Goal: Task Accomplishment & Management: Manage account settings

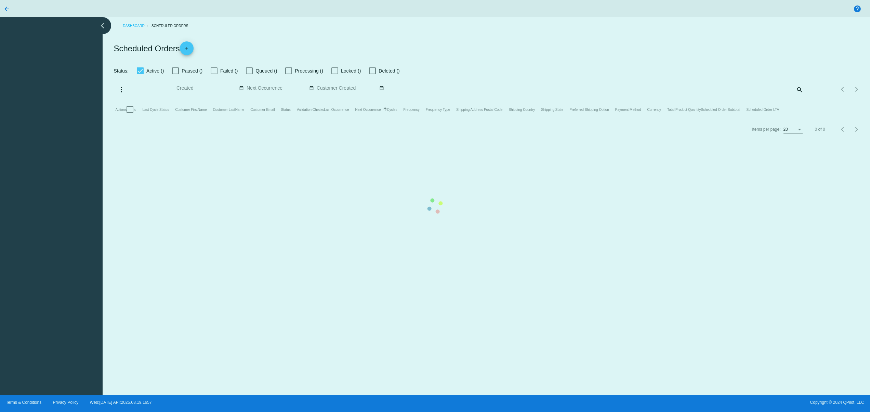
click at [112, 120] on mat-table "Actions Id Last Cycle Status Customer FirstName Customer LastName Customer Emai…" at bounding box center [489, 109] width 754 height 21
drag, startPoint x: 48, startPoint y: 238, endPoint x: 50, endPoint y: 199, distance: 39.4
click at [112, 120] on mat-table "Actions Id Last Cycle Status Customer FirstName Customer LastName Customer Emai…" at bounding box center [489, 109] width 754 height 21
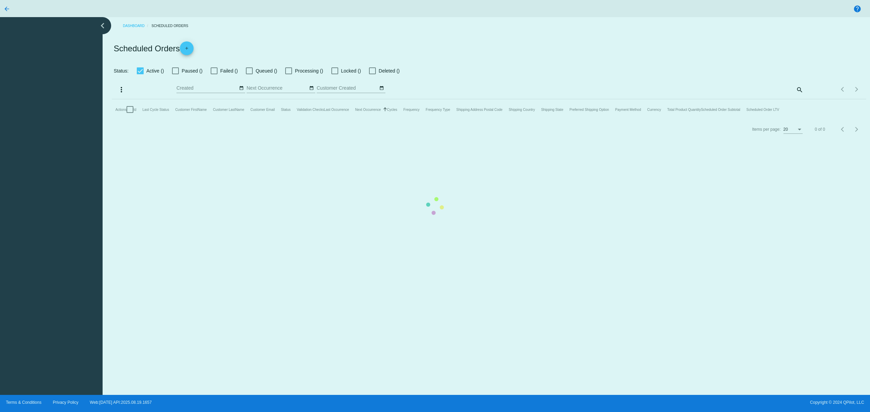
drag, startPoint x: 59, startPoint y: 284, endPoint x: 62, endPoint y: 307, distance: 23.4
click at [112, 120] on mat-table "Actions Id Last Cycle Status Customer FirstName Customer LastName Customer Emai…" at bounding box center [489, 109] width 754 height 21
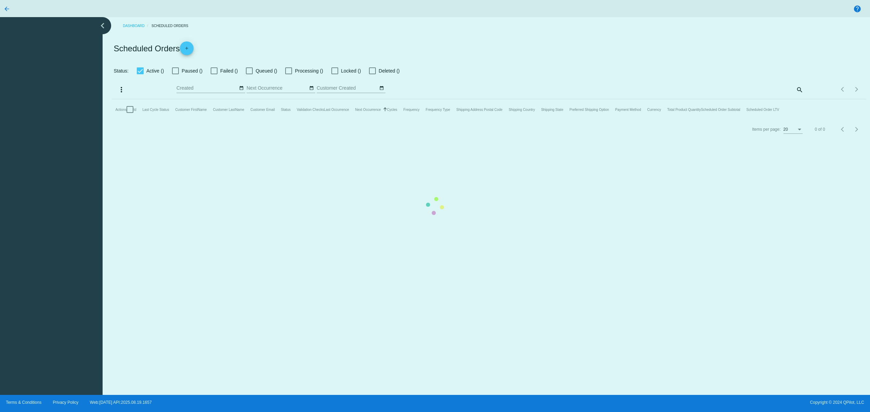
click at [220, 120] on mat-table "Actions Id Last Cycle Status Customer FirstName Customer LastName Customer Emai…" at bounding box center [489, 109] width 754 height 21
click at [305, 120] on mat-table "Actions Id Last Cycle Status Customer FirstName Customer LastName Customer Emai…" at bounding box center [489, 109] width 754 height 21
drag, startPoint x: 332, startPoint y: 310, endPoint x: 341, endPoint y: 310, distance: 9.2
click at [336, 120] on mat-table "Actions Id Last Cycle Status Customer FirstName Customer LastName Customer Emai…" at bounding box center [489, 109] width 754 height 21
drag, startPoint x: 370, startPoint y: 306, endPoint x: 375, endPoint y: 306, distance: 5.5
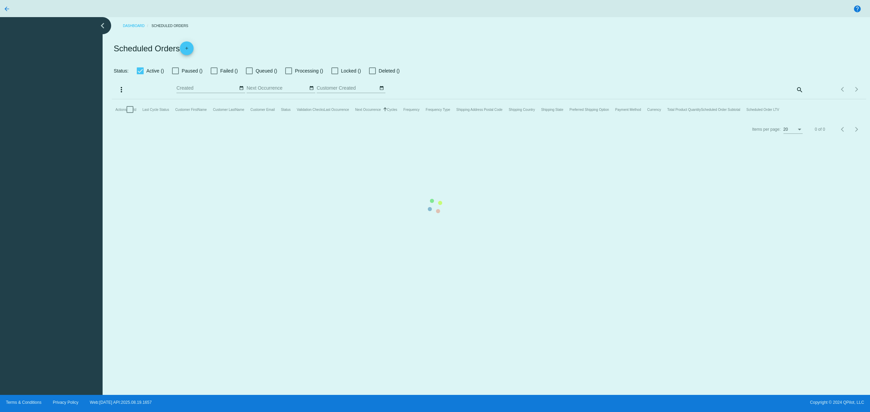
click at [373, 120] on mat-table "Actions Id Last Cycle Status Customer FirstName Customer LastName Customer Emai…" at bounding box center [489, 109] width 754 height 21
click at [416, 120] on mat-table "Actions Id Last Cycle Status Customer FirstName Customer LastName Customer Emai…" at bounding box center [489, 109] width 754 height 21
click at [351, 120] on mat-table "Actions Id Last Cycle Status Customer FirstName Customer LastName Customer Emai…" at bounding box center [489, 109] width 754 height 21
drag, startPoint x: 286, startPoint y: 305, endPoint x: 253, endPoint y: 307, distance: 32.9
click at [280, 120] on mat-table "Actions Id Last Cycle Status Customer FirstName Customer LastName Customer Emai…" at bounding box center [489, 109] width 754 height 21
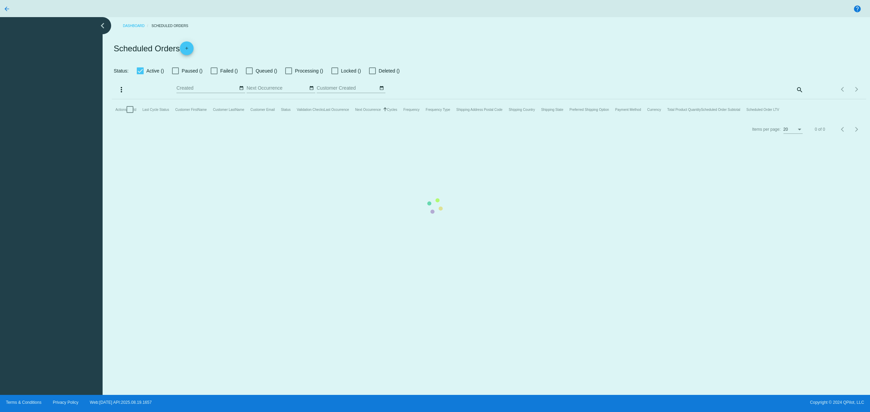
click at [218, 120] on mat-table "Actions Id Last Cycle Status Customer FirstName Customer LastName Customer Emai…" at bounding box center [489, 109] width 754 height 21
click at [216, 120] on mat-table "Actions Id Last Cycle Status Customer FirstName Customer LastName Customer Emai…" at bounding box center [489, 109] width 754 height 21
click at [385, 120] on mat-table "Actions Id Last Cycle Status Customer FirstName Customer LastName Customer Emai…" at bounding box center [489, 109] width 754 height 21
drag, startPoint x: 454, startPoint y: 329, endPoint x: 467, endPoint y: 330, distance: 12.4
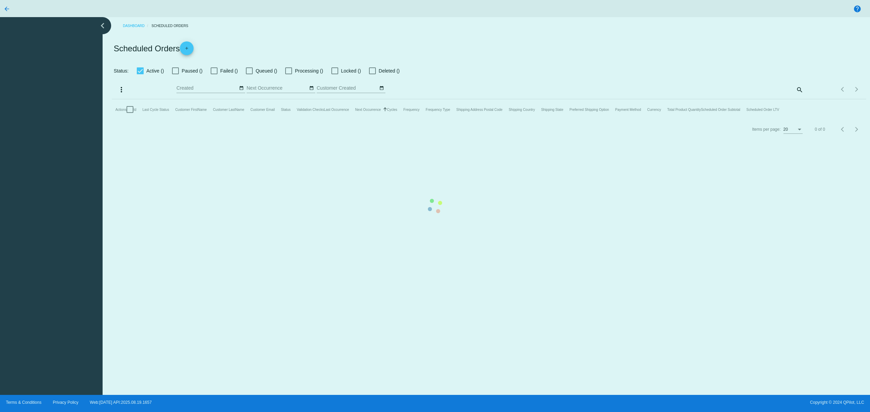
click at [459, 120] on mat-table "Actions Id Last Cycle Status Customer FirstName Customer LastName Customer Emai…" at bounding box center [489, 109] width 754 height 21
click at [504, 120] on mat-table "Actions Id Last Cycle Status Customer FirstName Customer LastName Customer Emai…" at bounding box center [489, 109] width 754 height 21
click at [583, 120] on mat-table "Actions Id Last Cycle Status Customer FirstName Customer LastName Customer Emai…" at bounding box center [489, 109] width 754 height 21
click at [457, 120] on mat-table "Actions Id Last Cycle Status Customer FirstName Customer LastName Customer Emai…" at bounding box center [489, 109] width 754 height 21
click at [388, 120] on mat-table "Actions Id Last Cycle Status Customer FirstName Customer LastName Customer Emai…" at bounding box center [489, 109] width 754 height 21
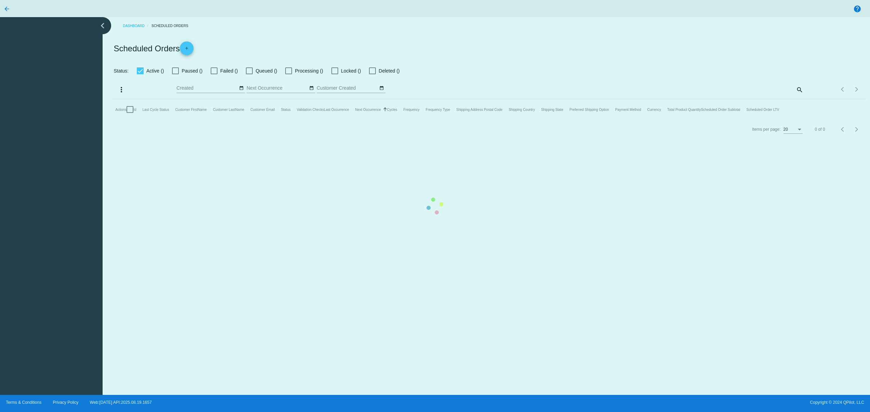
drag, startPoint x: 335, startPoint y: 304, endPoint x: 278, endPoint y: 295, distance: 58.4
click at [334, 120] on mat-table "Actions Id Last Cycle Status Customer FirstName Customer LastName Customer Emai…" at bounding box center [489, 109] width 754 height 21
drag, startPoint x: 278, startPoint y: 295, endPoint x: 164, endPoint y: 289, distance: 113.4
click at [271, 120] on mat-table "Actions Id Last Cycle Status Customer FirstName Customer LastName Customer Emai…" at bounding box center [489, 109] width 754 height 21
click at [112, 120] on mat-table "Actions Id Last Cycle Status Customer FirstName Customer LastName Customer Emai…" at bounding box center [489, 109] width 754 height 21
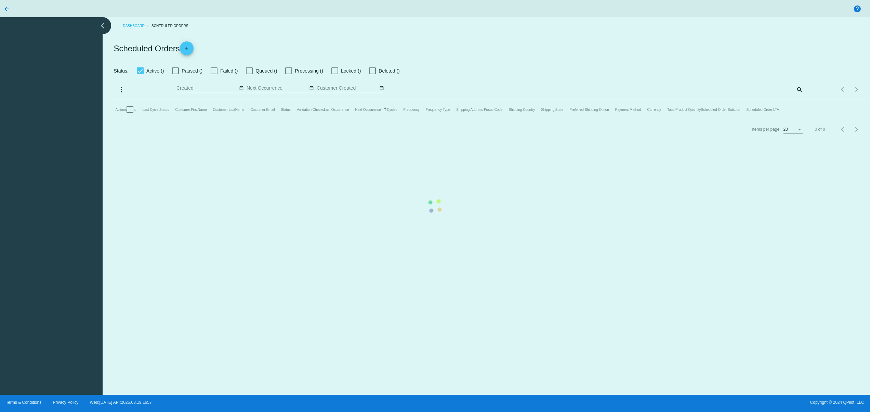
click at [112, 120] on mat-table "Actions Id Last Cycle Status Customer FirstName Customer LastName Customer Emai…" at bounding box center [489, 109] width 754 height 21
click at [216, 120] on mat-table "Actions Id Last Cycle Status Customer FirstName Customer LastName Customer Emai…" at bounding box center [489, 109] width 754 height 21
drag, startPoint x: 299, startPoint y: 256, endPoint x: 329, endPoint y: 257, distance: 29.8
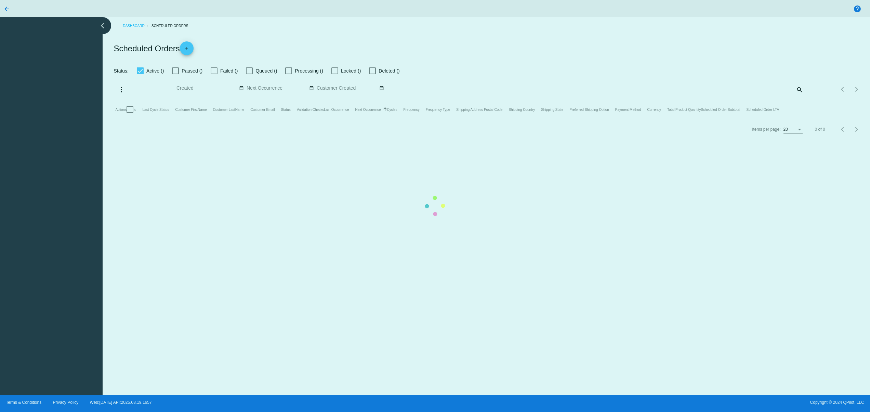
click at [303, 120] on mat-table "Actions Id Last Cycle Status Customer FirstName Customer LastName Customer Emai…" at bounding box center [489, 109] width 754 height 21
click at [340, 120] on mat-table "Actions Id Last Cycle Status Customer FirstName Customer LastName Customer Emai…" at bounding box center [489, 109] width 754 height 21
click at [387, 120] on mat-table "Actions Id Last Cycle Status Customer FirstName Customer LastName Customer Emai…" at bounding box center [489, 109] width 754 height 21
drag, startPoint x: 421, startPoint y: 261, endPoint x: 424, endPoint y: 262, distance: 3.9
click at [422, 120] on mat-table "Actions Id Last Cycle Status Customer FirstName Customer LastName Customer Emai…" at bounding box center [489, 109] width 754 height 21
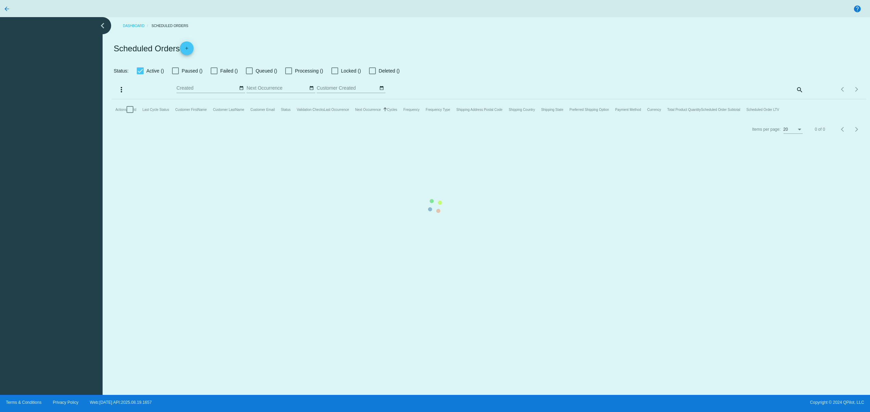
click at [448, 120] on mat-table "Actions Id Last Cycle Status Customer FirstName Customer LastName Customer Emai…" at bounding box center [489, 109] width 754 height 21
click at [439, 120] on mat-table "Actions Id Last Cycle Status Customer FirstName Customer LastName Customer Emai…" at bounding box center [489, 109] width 754 height 21
click at [396, 120] on mat-table "Actions Id Last Cycle Status Customer FirstName Customer LastName Customer Emai…" at bounding box center [489, 109] width 754 height 21
click at [343, 120] on mat-table "Actions Id Last Cycle Status Customer FirstName Customer LastName Customer Emai…" at bounding box center [489, 109] width 754 height 21
click at [621, 120] on mat-table "Actions Id Last Cycle Status Customer FirstName Customer LastName Customer Emai…" at bounding box center [489, 109] width 754 height 21
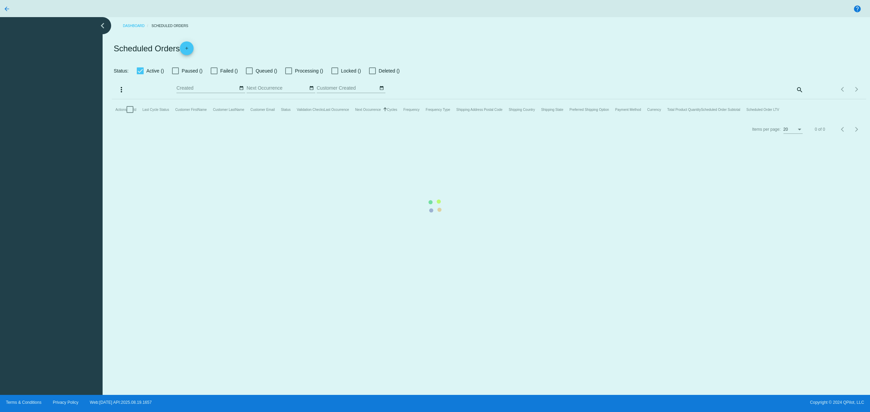
click at [557, 120] on mat-table "Actions Id Last Cycle Status Customer FirstName Customer LastName Customer Emai…" at bounding box center [489, 109] width 754 height 21
click at [497, 120] on mat-table "Actions Id Last Cycle Status Customer FirstName Customer LastName Customer Emai…" at bounding box center [489, 109] width 754 height 21
click at [723, 120] on mat-table "Actions Id Last Cycle Status Customer FirstName Customer LastName Customer Emai…" at bounding box center [489, 109] width 754 height 21
click at [345, 120] on mat-table "Actions Id Last Cycle Status Customer FirstName Customer LastName Customer Emai…" at bounding box center [489, 109] width 754 height 21
click at [249, 120] on mat-table "Actions Id Last Cycle Status Customer FirstName Customer LastName Customer Emai…" at bounding box center [489, 109] width 754 height 21
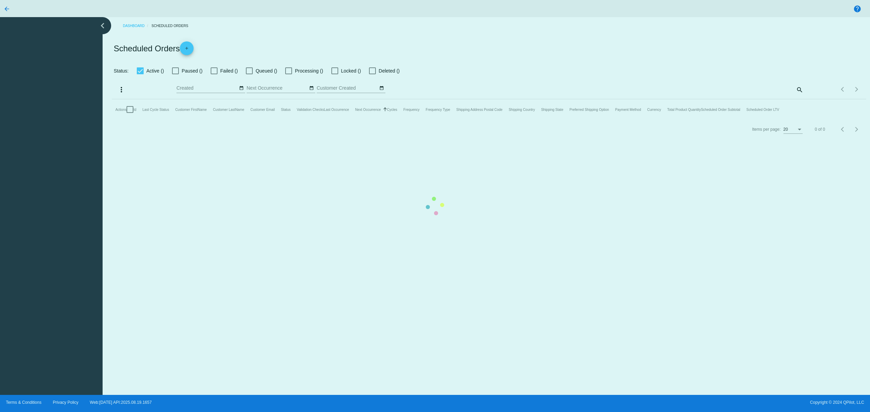
click at [308, 120] on mat-table "Actions Id Last Cycle Status Customer FirstName Customer LastName Customer Emai…" at bounding box center [489, 109] width 754 height 21
drag, startPoint x: 366, startPoint y: 285, endPoint x: 396, endPoint y: 285, distance: 30.1
click at [367, 120] on mat-table "Actions Id Last Cycle Status Customer FirstName Customer LastName Customer Emai…" at bounding box center [489, 109] width 754 height 21
drag, startPoint x: 396, startPoint y: 285, endPoint x: 415, endPoint y: 287, distance: 18.9
click at [400, 120] on mat-table "Actions Id Last Cycle Status Customer FirstName Customer LastName Customer Emai…" at bounding box center [489, 109] width 754 height 21
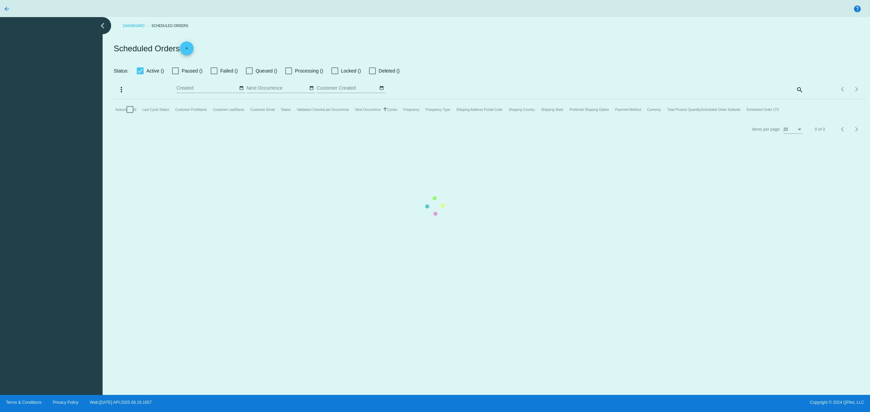
click at [415, 120] on mat-table "Actions Id Last Cycle Status Customer FirstName Customer LastName Customer Emai…" at bounding box center [489, 109] width 754 height 21
drag, startPoint x: 408, startPoint y: 287, endPoint x: 465, endPoint y: 287, distance: 57.1
click at [410, 120] on mat-table "Actions Id Last Cycle Status Customer FirstName Customer LastName Customer Emai…" at bounding box center [489, 109] width 754 height 21
click at [543, 120] on mat-table "Actions Id Last Cycle Status Customer FirstName Customer LastName Customer Emai…" at bounding box center [489, 109] width 754 height 21
click at [590, 120] on mat-table "Actions Id Last Cycle Status Customer FirstName Customer LastName Customer Emai…" at bounding box center [489, 109] width 754 height 21
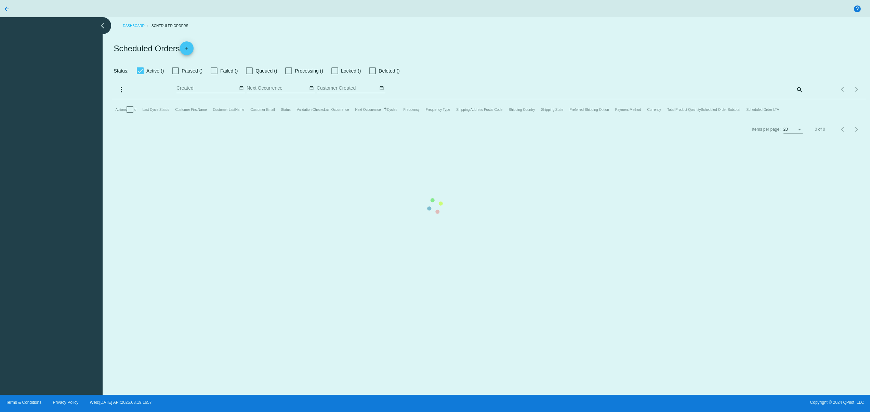
click at [628, 120] on mat-table "Actions Id Last Cycle Status Customer FirstName Customer LastName Customer Emai…" at bounding box center [489, 109] width 754 height 21
drag, startPoint x: 553, startPoint y: 273, endPoint x: 450, endPoint y: 269, distance: 102.6
click at [549, 120] on mat-table "Actions Id Last Cycle Status Customer FirstName Customer LastName Customer Emai…" at bounding box center [489, 109] width 754 height 21
drag, startPoint x: 438, startPoint y: 268, endPoint x: 318, endPoint y: 258, distance: 120.7
click at [421, 120] on mat-table "Actions Id Last Cycle Status Customer FirstName Customer LastName Customer Emai…" at bounding box center [489, 109] width 754 height 21
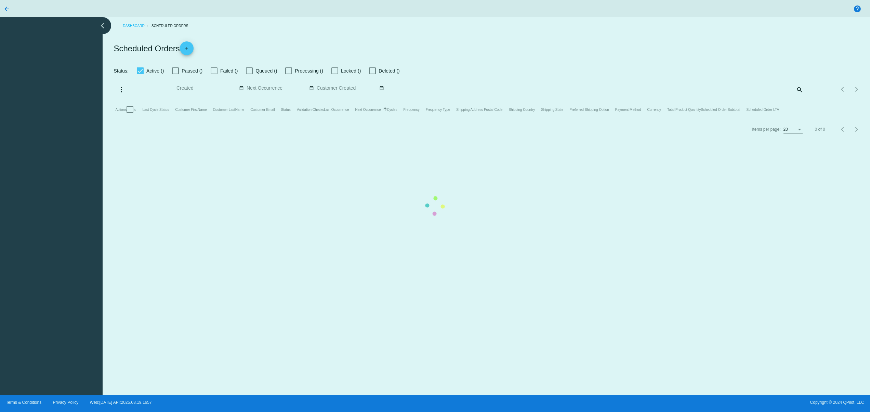
drag, startPoint x: 301, startPoint y: 257, endPoint x: 256, endPoint y: 258, distance: 44.8
click at [294, 120] on mat-table "Actions Id Last Cycle Status Customer FirstName Customer LastName Customer Emai…" at bounding box center [489, 109] width 754 height 21
click at [252, 120] on mat-table "Actions Id Last Cycle Status Customer FirstName Customer LastName Customer Emai…" at bounding box center [489, 109] width 754 height 21
click at [278, 120] on mat-table "Actions Id Last Cycle Status Customer FirstName Customer LastName Customer Emai…" at bounding box center [489, 109] width 754 height 21
click at [287, 120] on mat-table "Actions Id Last Cycle Status Customer FirstName Customer LastName Customer Emai…" at bounding box center [489, 109] width 754 height 21
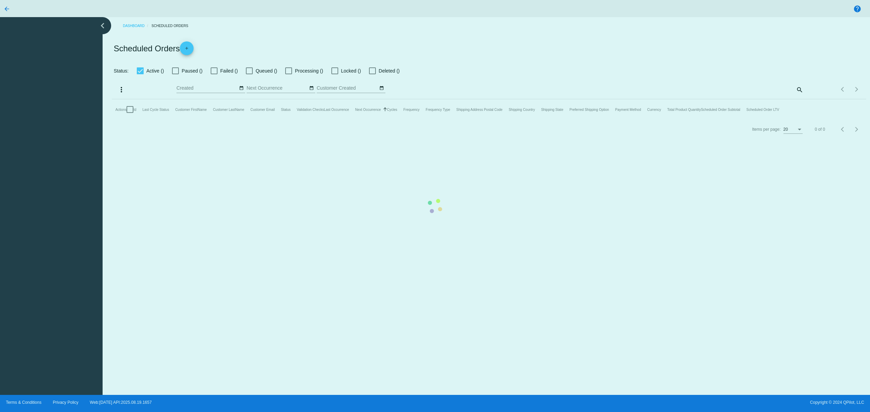
click at [490, 120] on mat-table "Actions Id Last Cycle Status Customer FirstName Customer LastName Customer Emai…" at bounding box center [489, 109] width 754 height 21
click at [479, 120] on mat-table "Actions Id Last Cycle Status Customer FirstName Customer LastName Customer Emai…" at bounding box center [489, 109] width 754 height 21
click at [366, 120] on mat-table "Actions Id Last Cycle Status Customer FirstName Customer LastName Customer Emai…" at bounding box center [489, 109] width 754 height 21
click at [368, 120] on mat-table "Actions Id Last Cycle Status Customer FirstName Customer LastName Customer Emai…" at bounding box center [489, 109] width 754 height 21
click at [419, 120] on mat-table "Actions Id Last Cycle Status Customer FirstName Customer LastName Customer Emai…" at bounding box center [489, 109] width 754 height 21
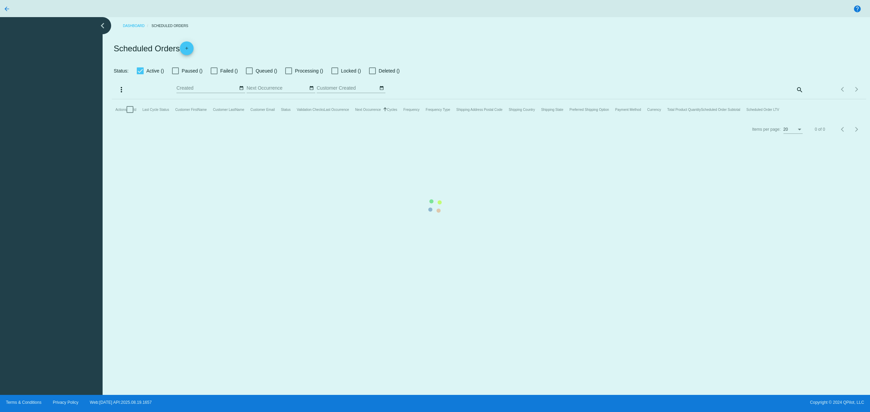
click at [428, 120] on mat-table "Actions Id Last Cycle Status Customer FirstName Customer LastName Customer Emai…" at bounding box center [489, 109] width 754 height 21
